Goal: Information Seeking & Learning: Learn about a topic

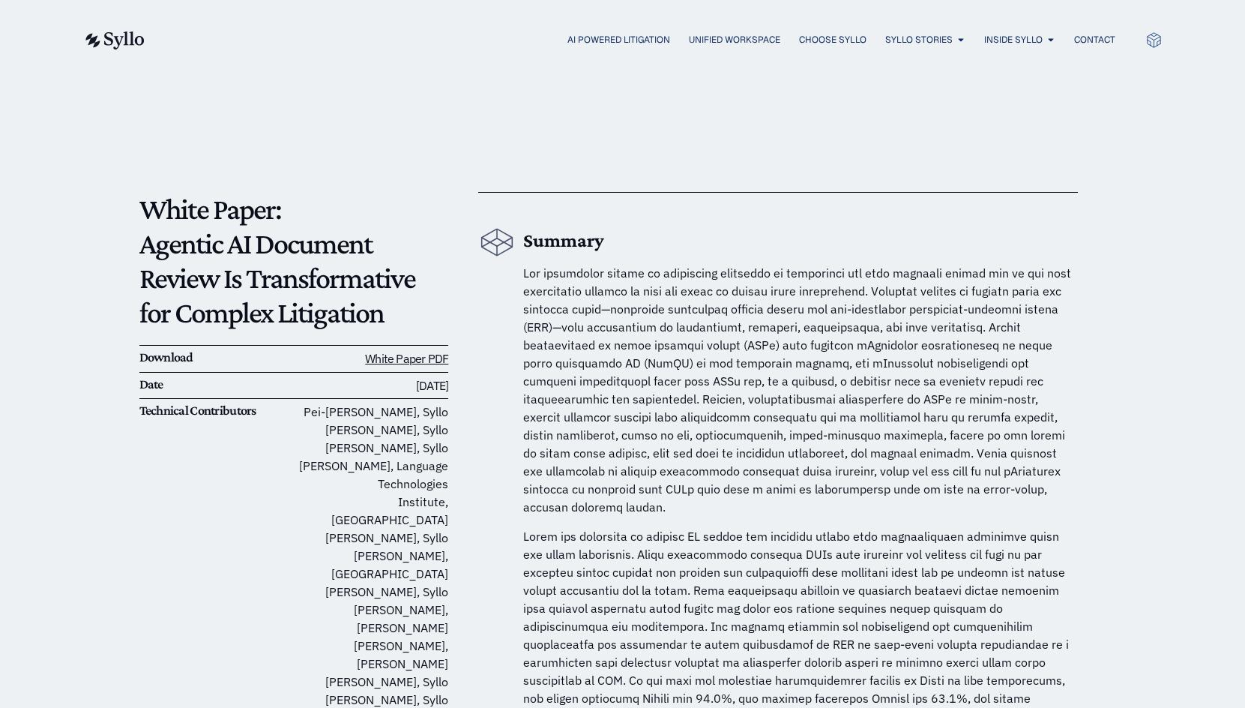
click at [893, 464] on span at bounding box center [797, 389] width 548 height 249
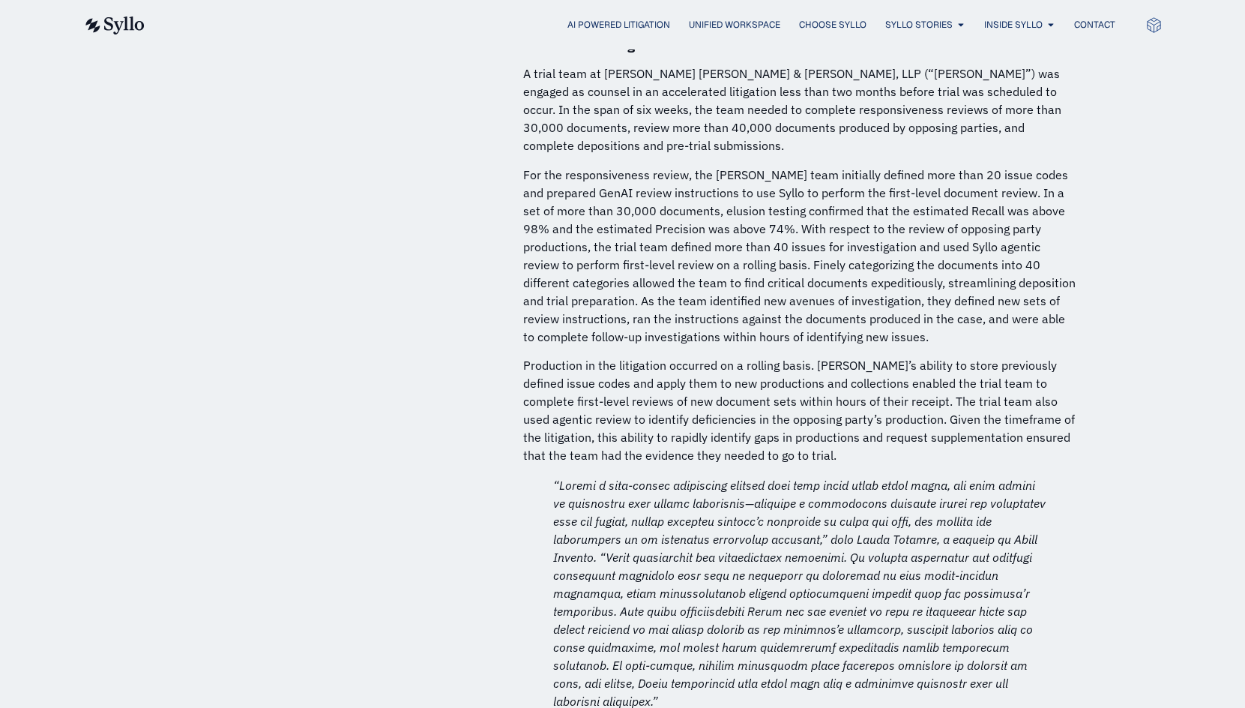
scroll to position [8390, 0]
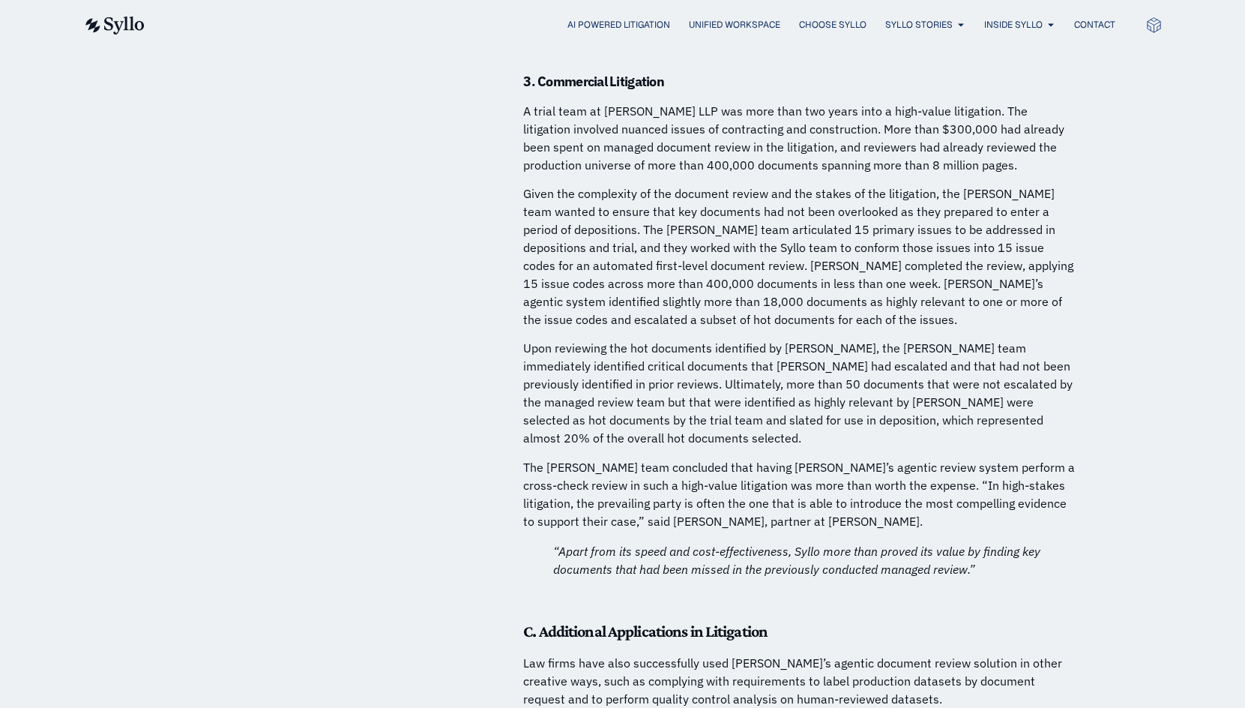
click at [849, 458] on p "The Mayer Brown team concluded that having Syllo’s agentic review system perfor…" at bounding box center [800, 494] width 555 height 72
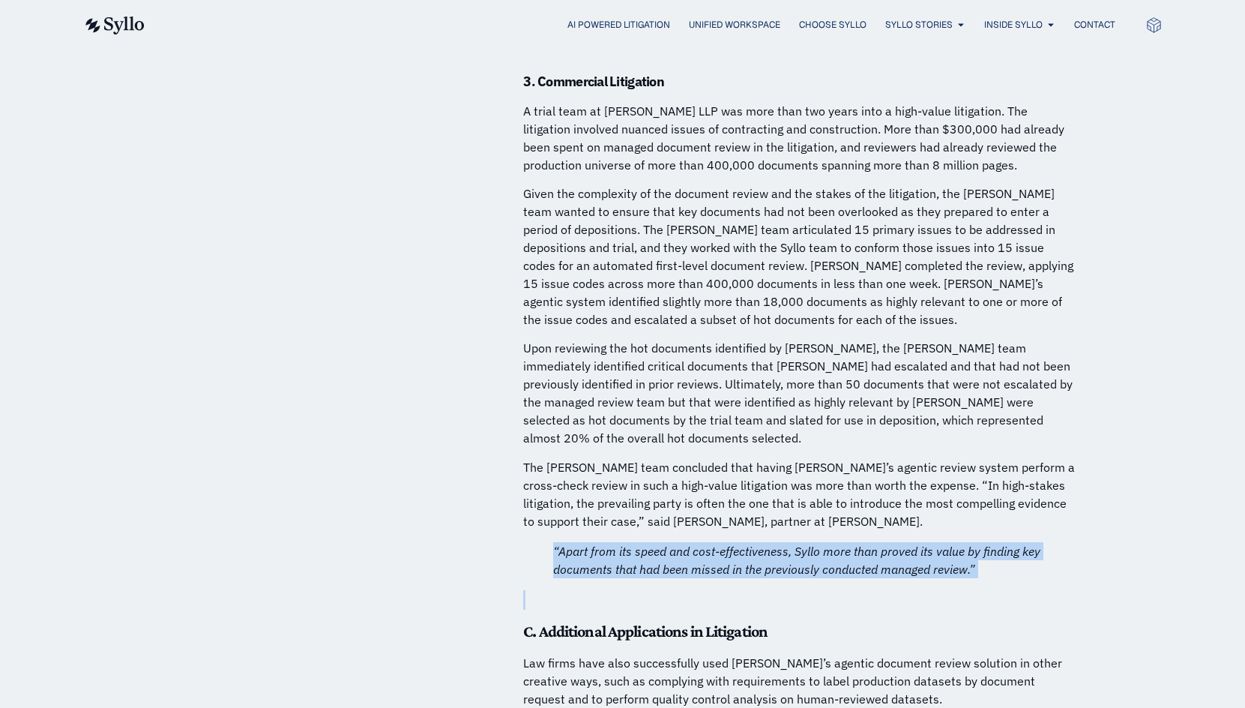
drag, startPoint x: 998, startPoint y: 412, endPoint x: 555, endPoint y: 383, distance: 443.2
copy div "“Apart from its speed and cost-effectiveness, Syllo more than proved its value …"
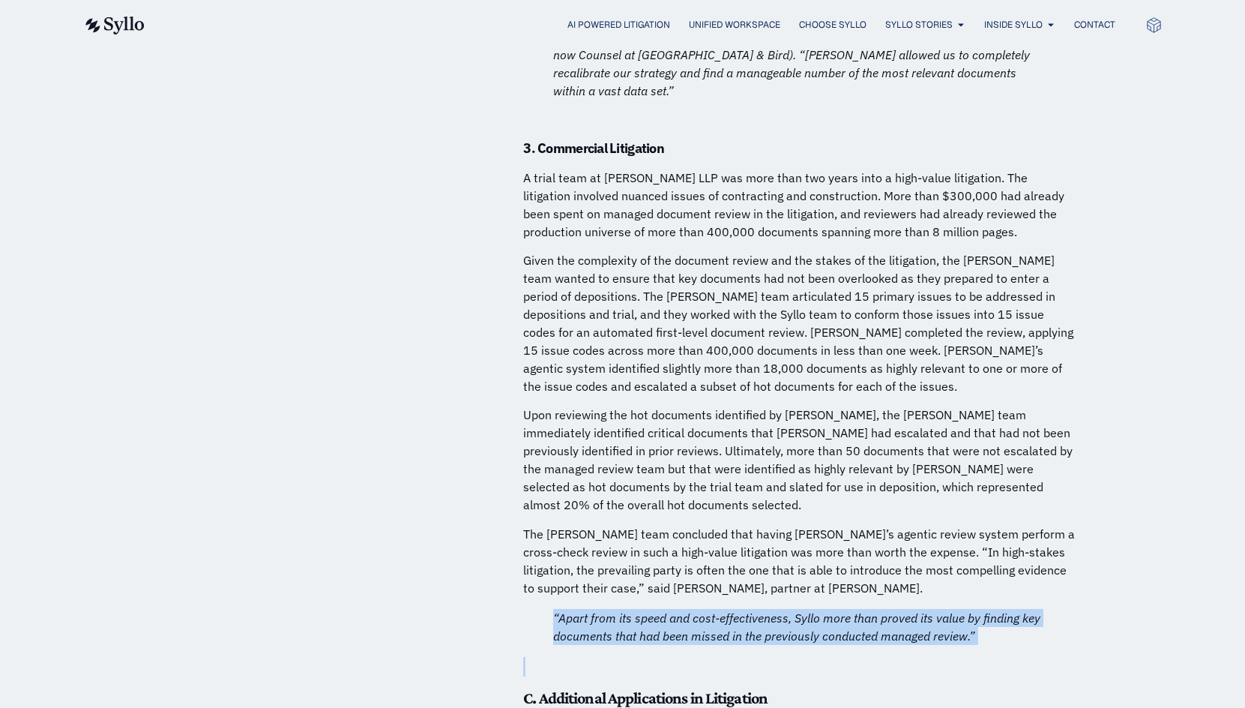
scroll to position [8240, 0]
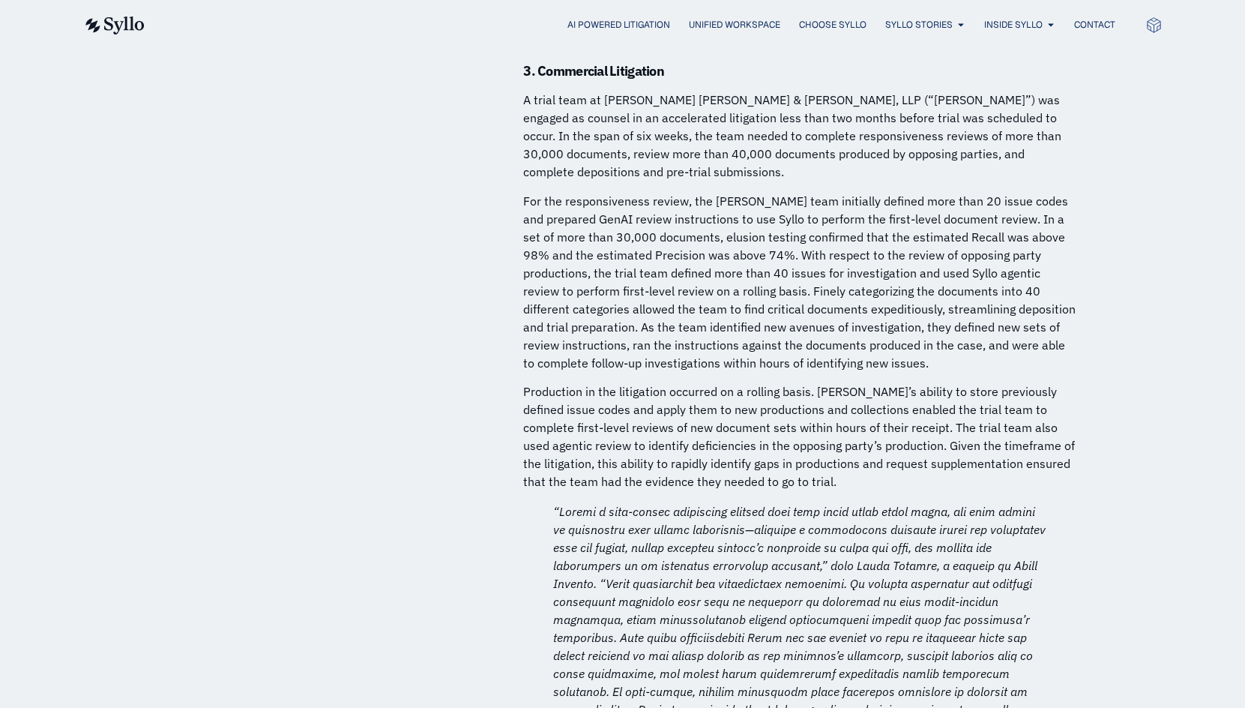
scroll to position [6168, 0]
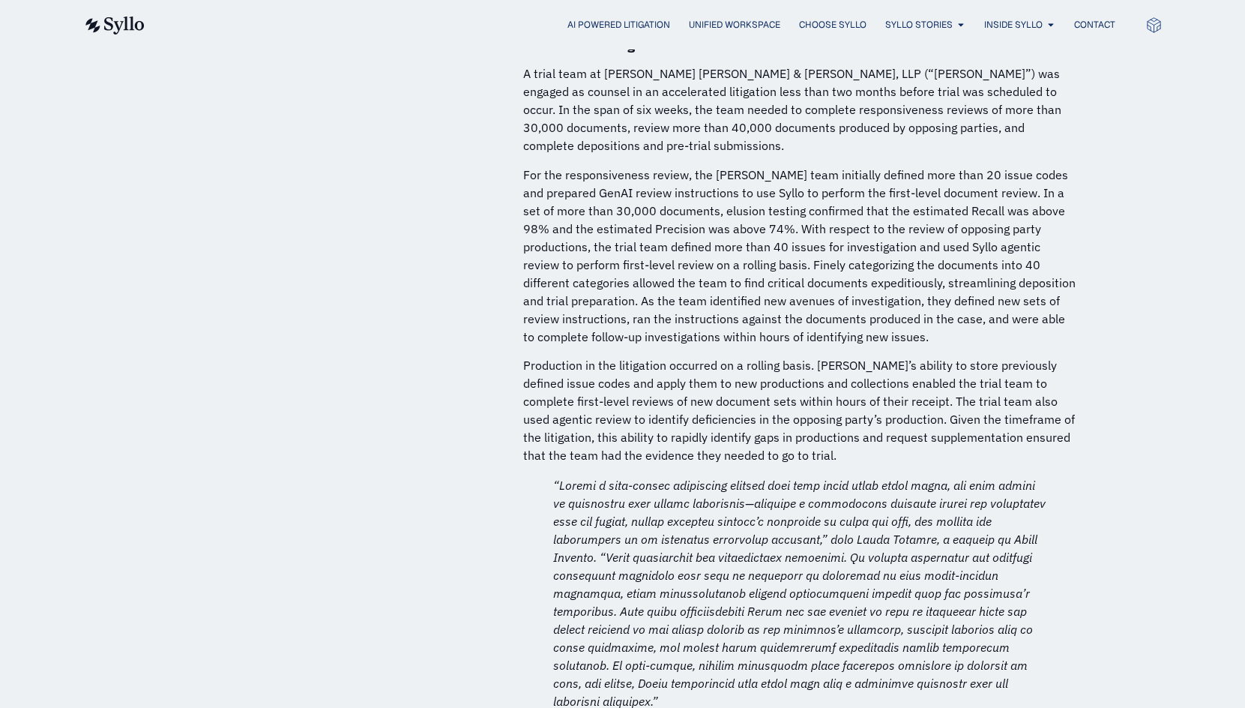
drag, startPoint x: 701, startPoint y: 464, endPoint x: 910, endPoint y: 469, distance: 209.2
click at [910, 476] on p at bounding box center [800, 593] width 495 height 234
click at [903, 477] on em at bounding box center [799, 592] width 492 height 231
drag, startPoint x: 896, startPoint y: 462, endPoint x: 663, endPoint y: 458, distance: 232.4
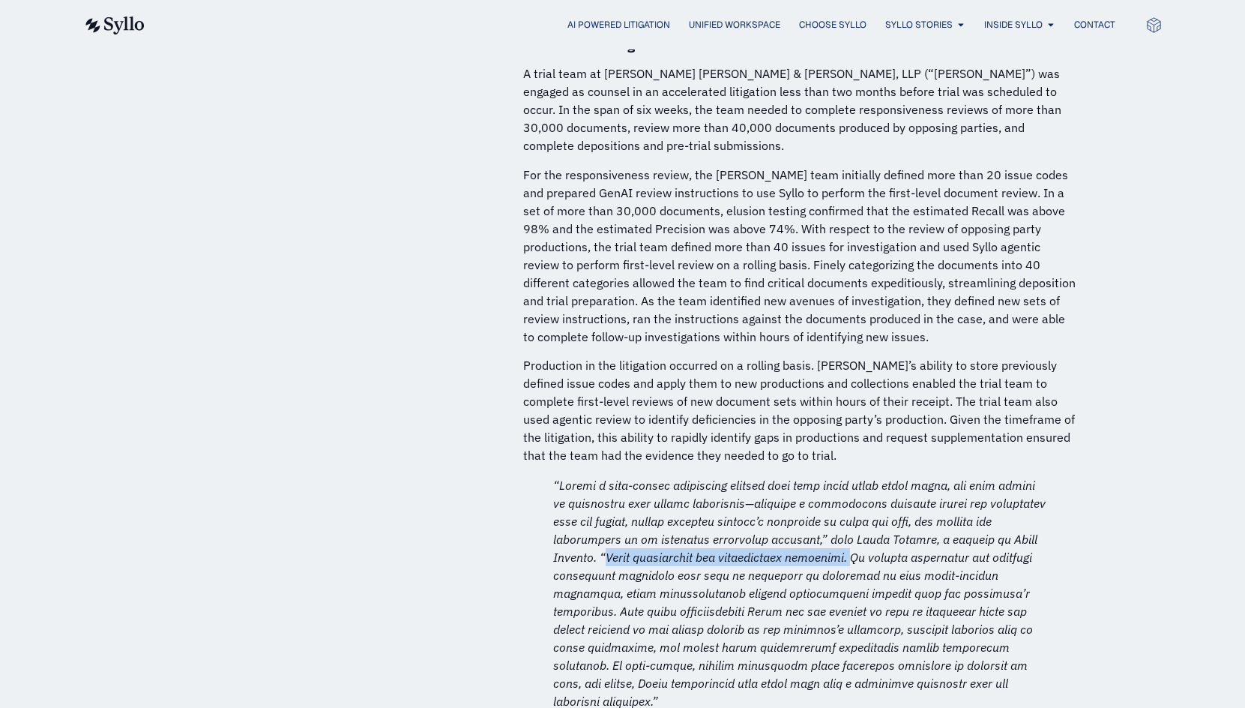
click at [663, 477] on em at bounding box center [799, 592] width 492 height 231
drag, startPoint x: 896, startPoint y: 548, endPoint x: 742, endPoint y: 540, distance: 153.8
click at [895, 548] on em at bounding box center [799, 592] width 492 height 231
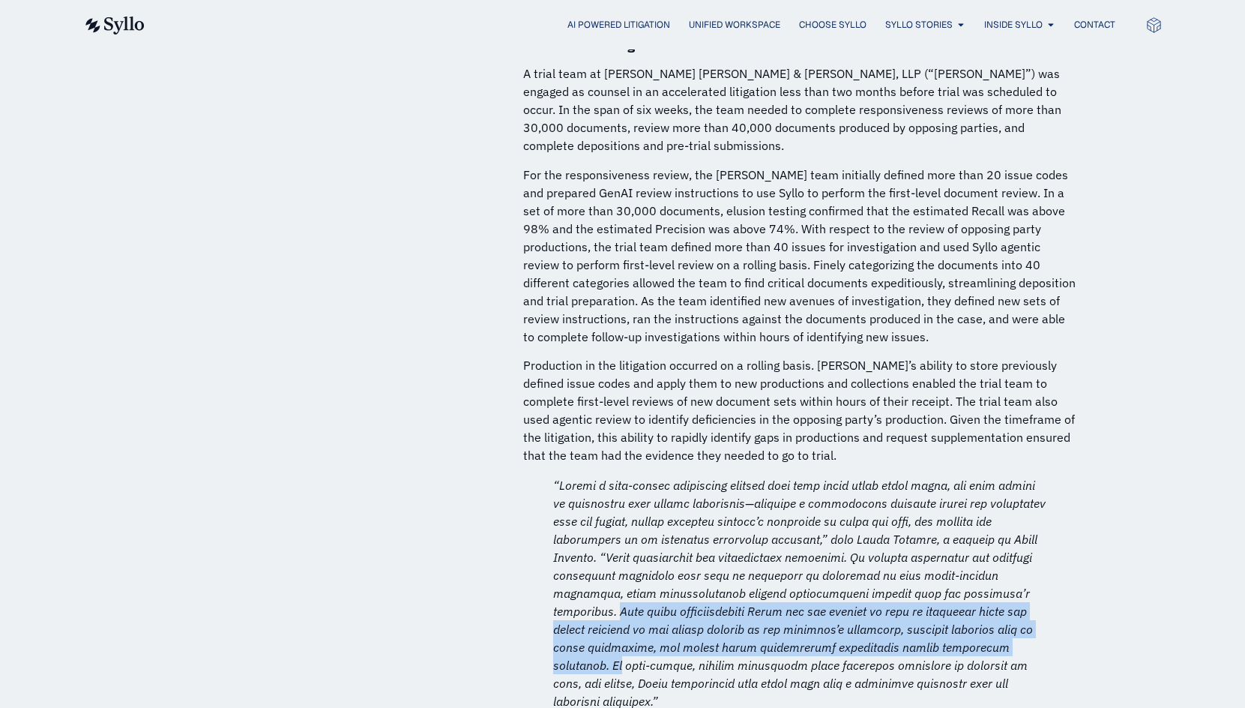
drag, startPoint x: 617, startPoint y: 519, endPoint x: 1007, endPoint y: 546, distance: 391.5
click at [1007, 546] on em at bounding box center [799, 592] width 492 height 231
click at [1002, 546] on em at bounding box center [799, 592] width 492 height 231
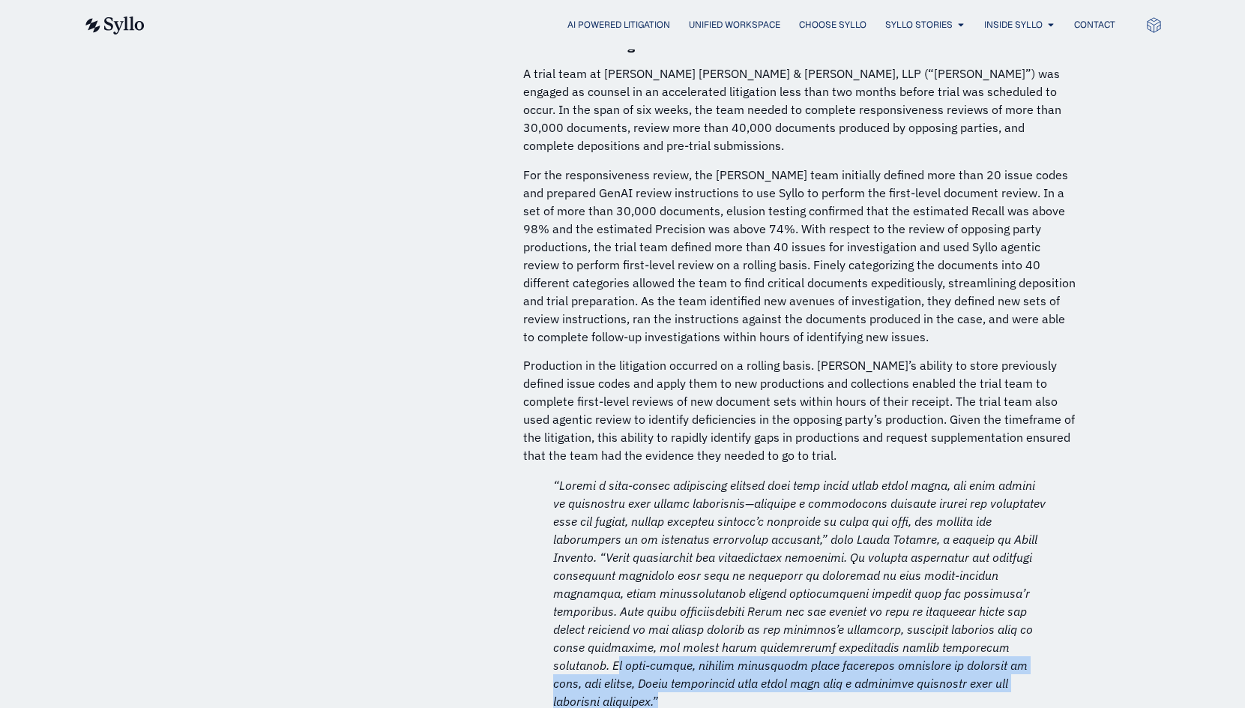
drag, startPoint x: 1004, startPoint y: 545, endPoint x: 1025, endPoint y: 596, distance: 54.8
click at [1025, 596] on p at bounding box center [800, 593] width 495 height 234
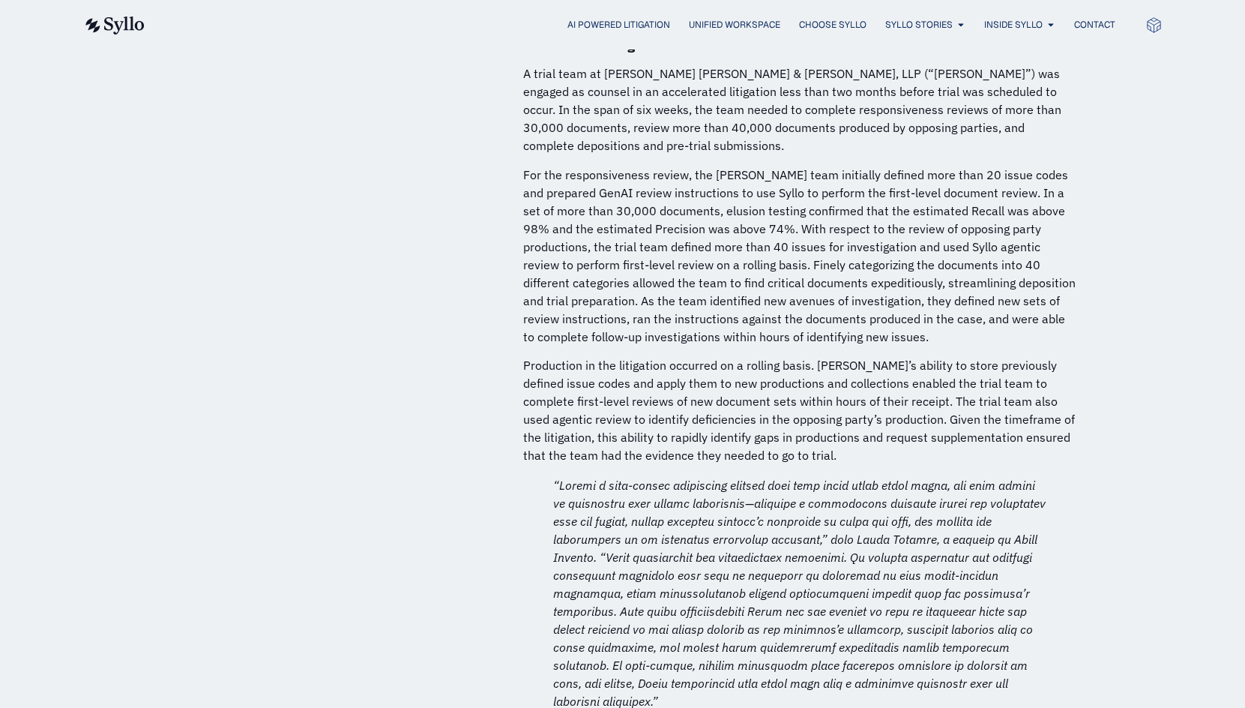
click at [962, 557] on em at bounding box center [799, 592] width 492 height 231
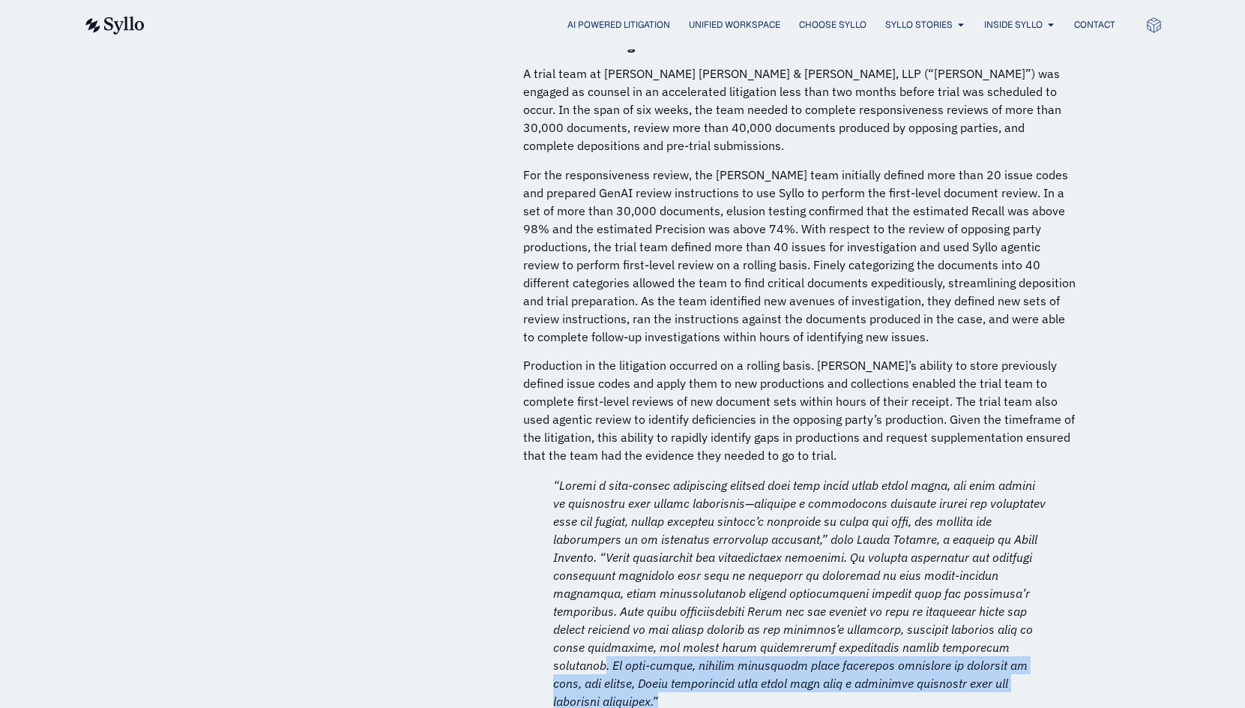
drag, startPoint x: 994, startPoint y: 547, endPoint x: 1016, endPoint y: 588, distance: 46.6
click at [1016, 588] on p at bounding box center [800, 593] width 495 height 234
copy em ". In fast-moving, complex litigation where strategic advantage is measured in d…"
